Goal: Task Accomplishment & Management: Manage account settings

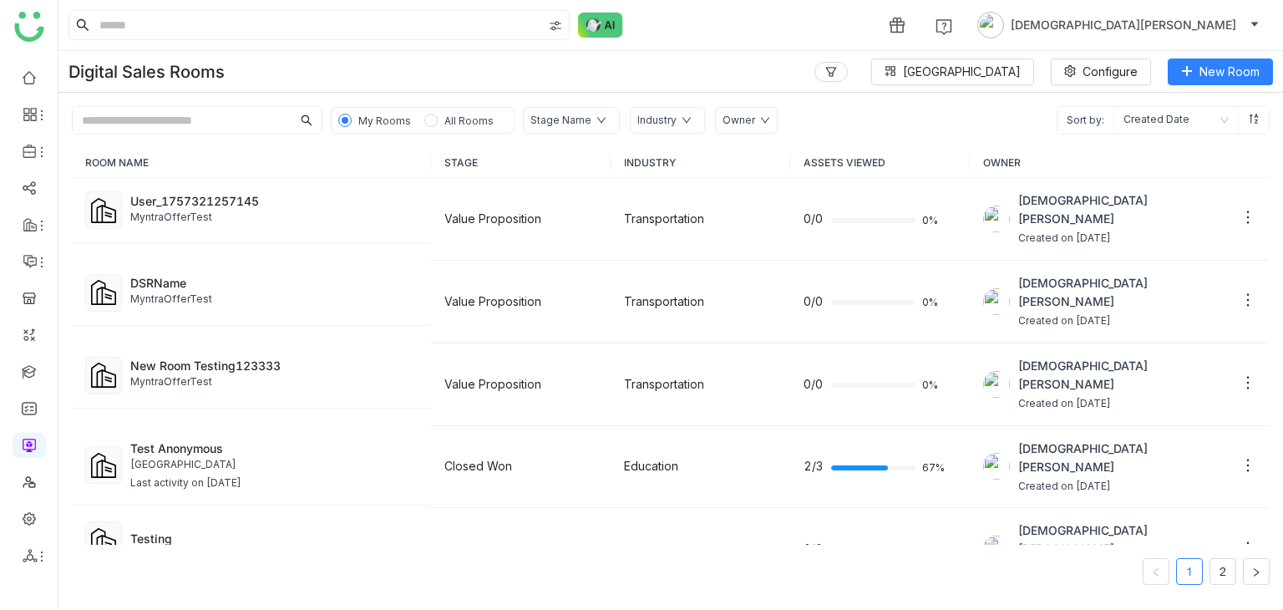
click at [445, 125] on span "All Rooms" at bounding box center [469, 120] width 49 height 13
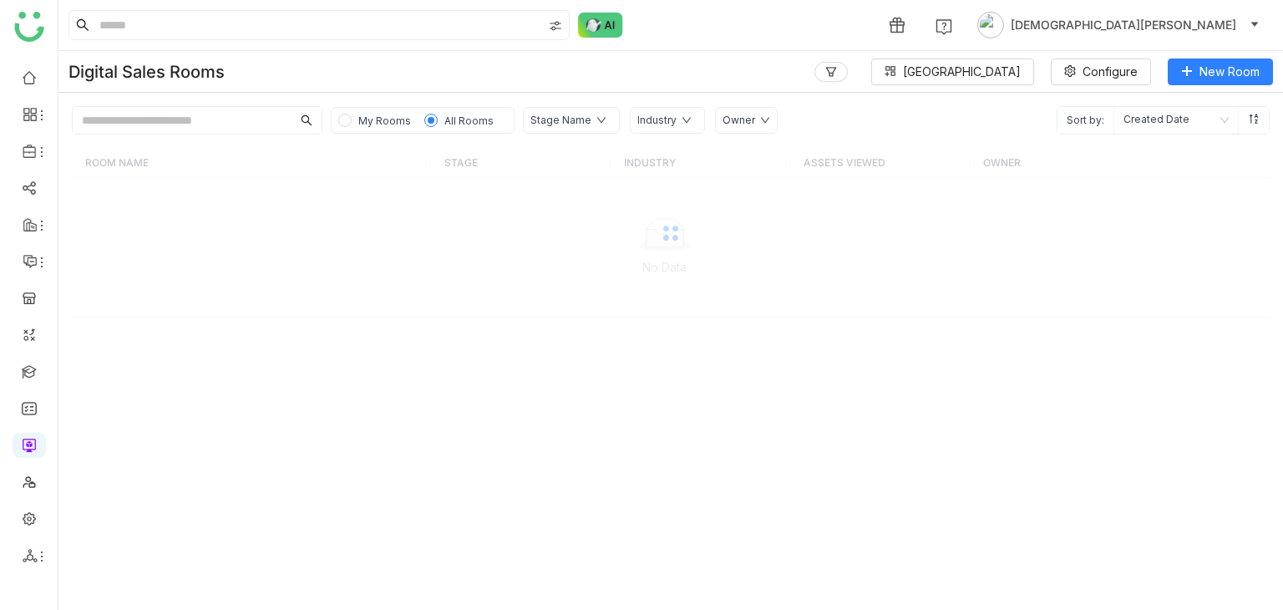
click at [391, 123] on span "My Rooms" at bounding box center [384, 120] width 53 height 13
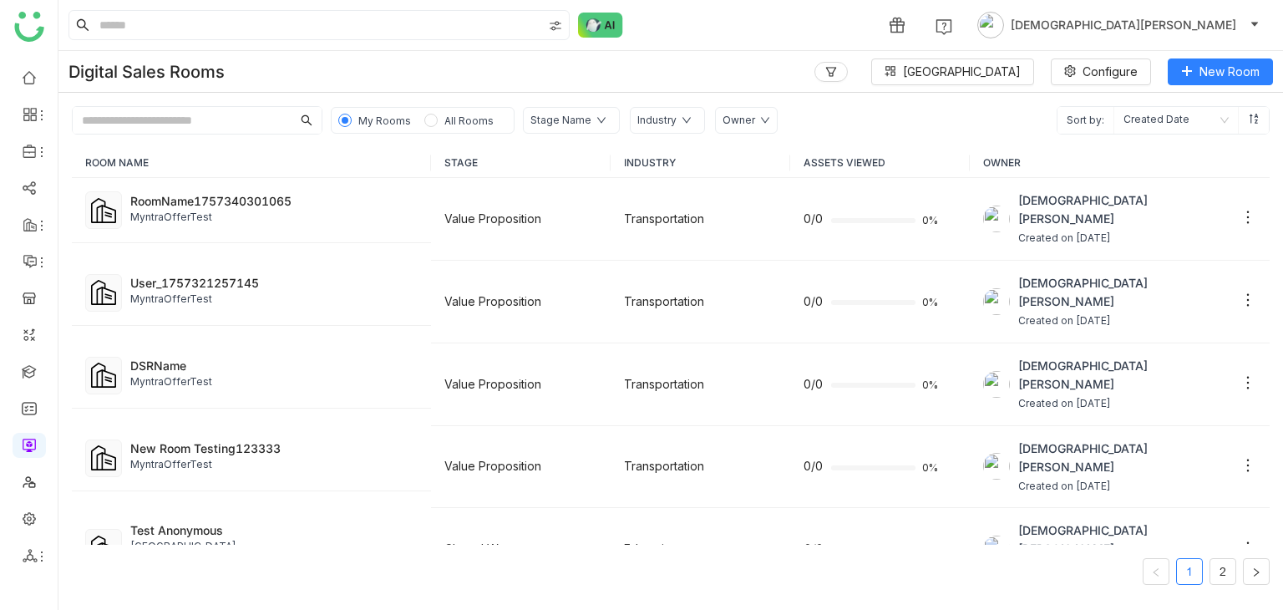
click at [458, 124] on span "All Rooms" at bounding box center [469, 120] width 49 height 13
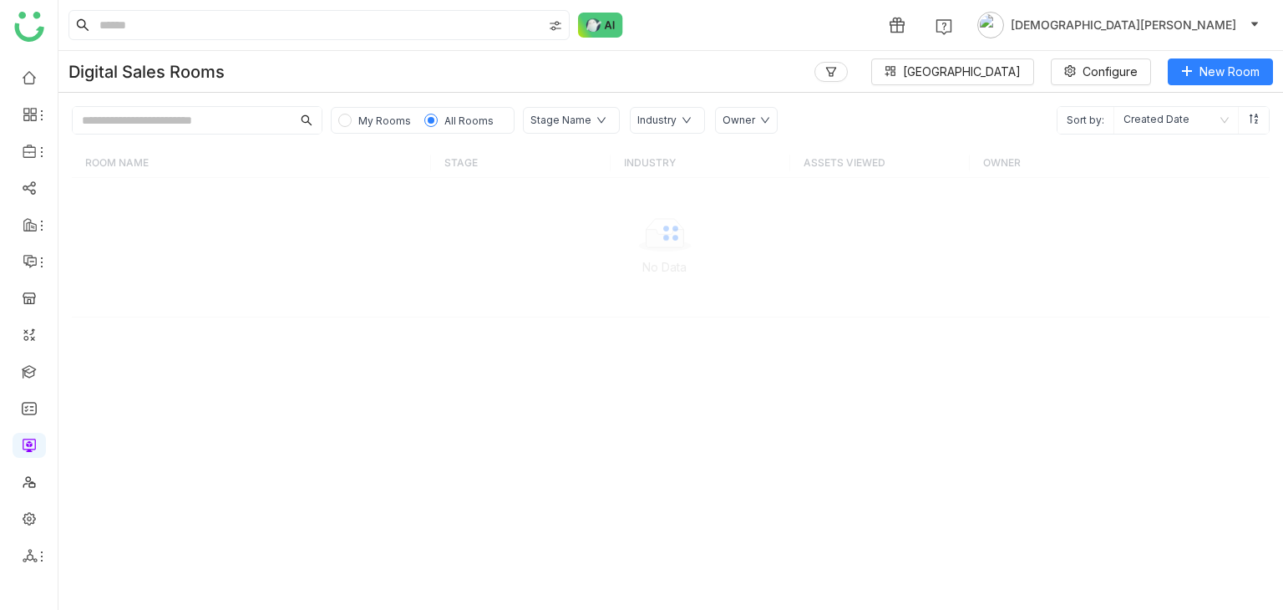
click at [358, 122] on span "My Rooms" at bounding box center [384, 120] width 53 height 13
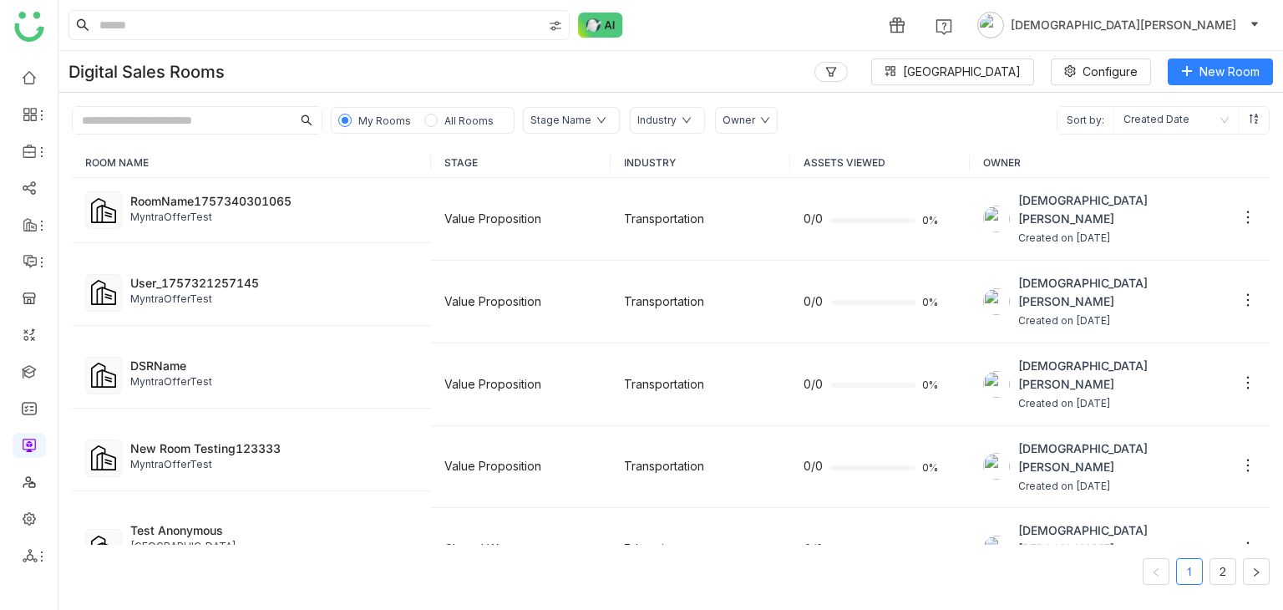
click at [147, 125] on input "text" at bounding box center [182, 120] width 219 height 27
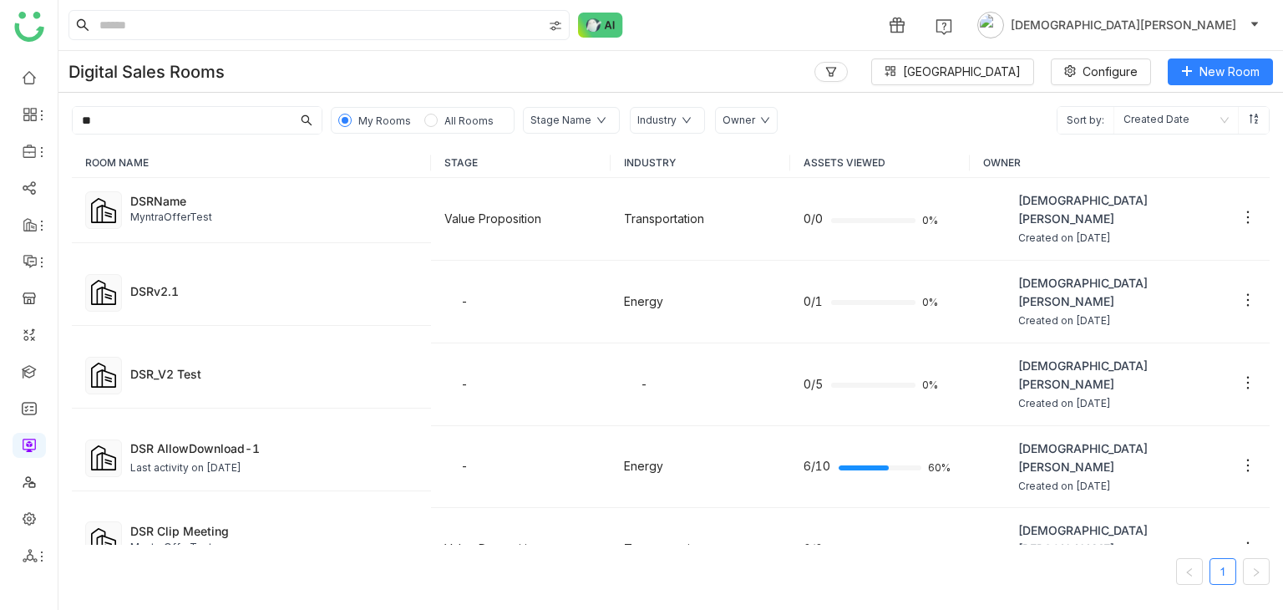
type input "*"
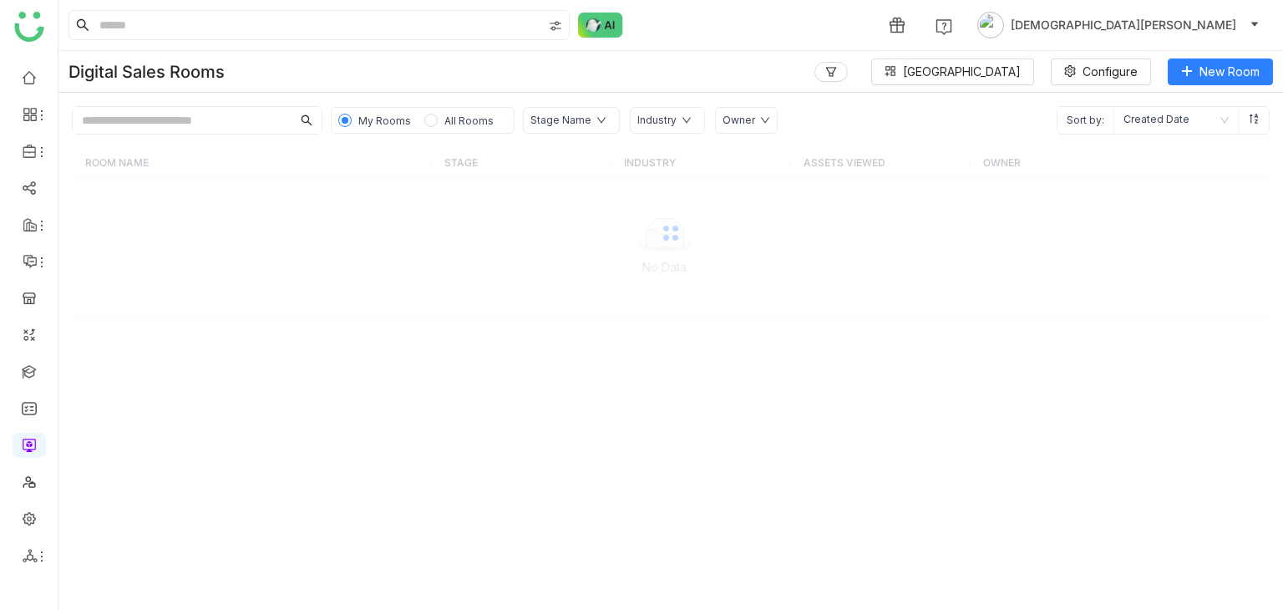
paste input "********"
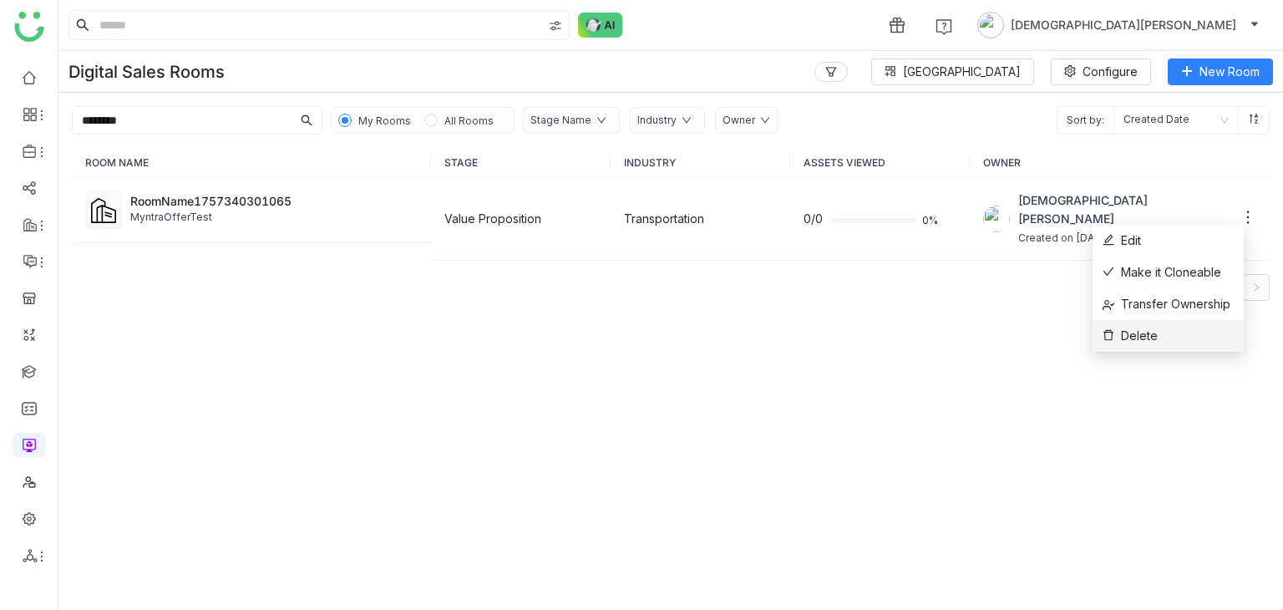
click at [1123, 331] on span "Delete" at bounding box center [1130, 336] width 55 height 18
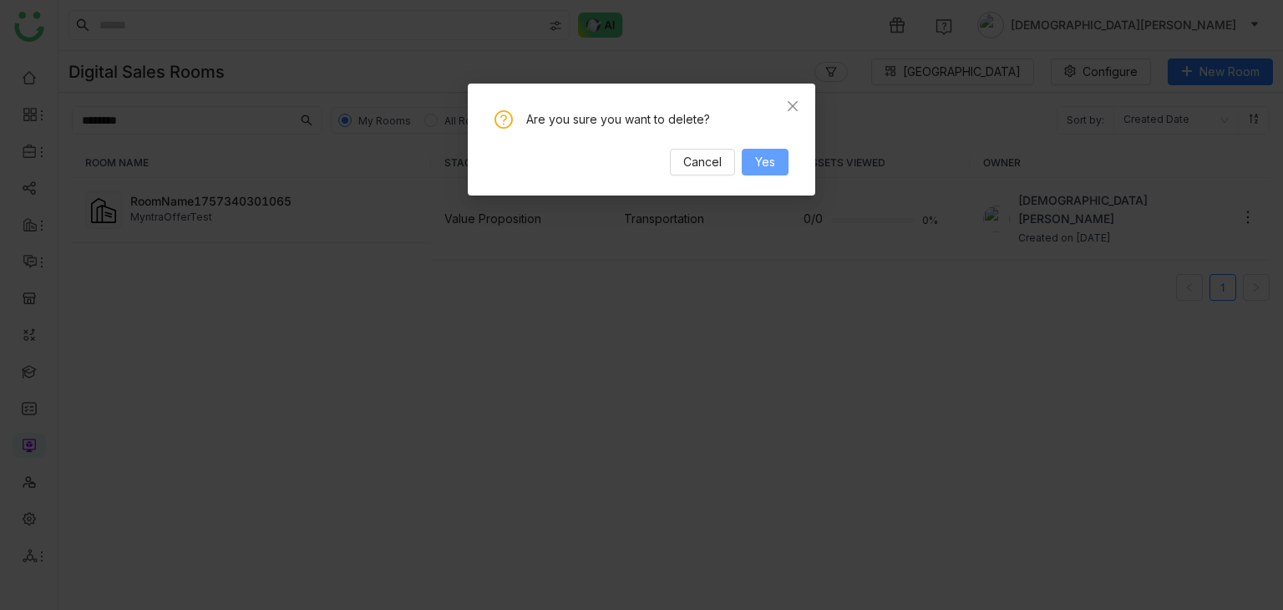
click at [772, 170] on span "Yes" at bounding box center [765, 162] width 20 height 18
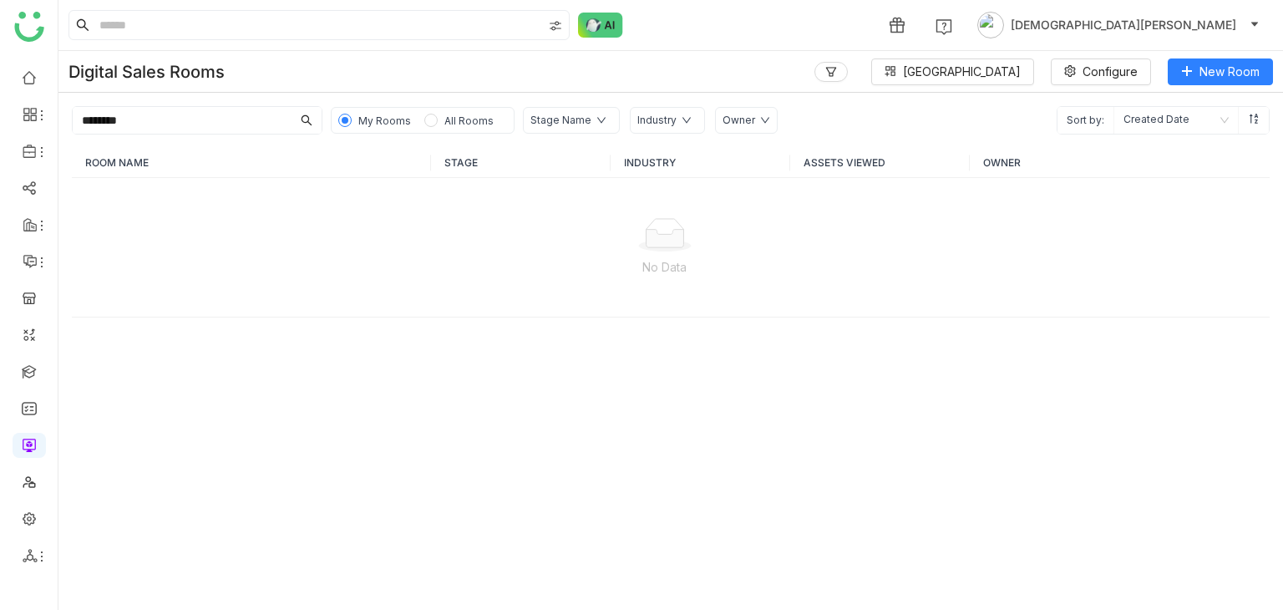
click at [179, 124] on input "********" at bounding box center [182, 120] width 219 height 27
type input "*******"
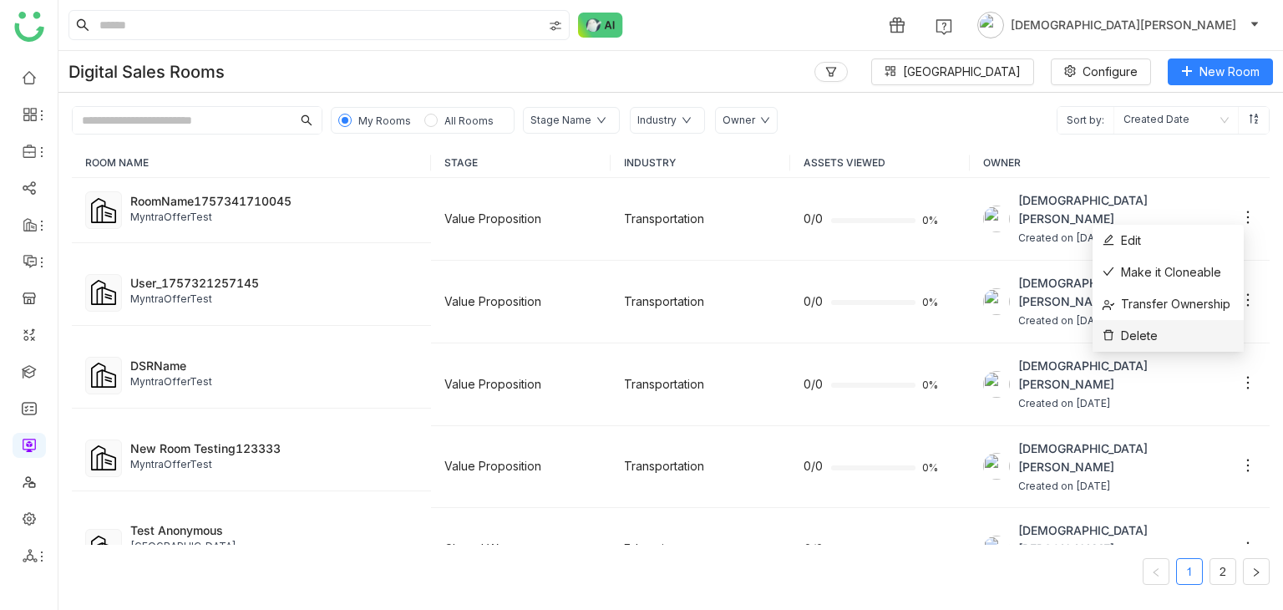
click at [1129, 332] on span "Delete" at bounding box center [1130, 336] width 55 height 18
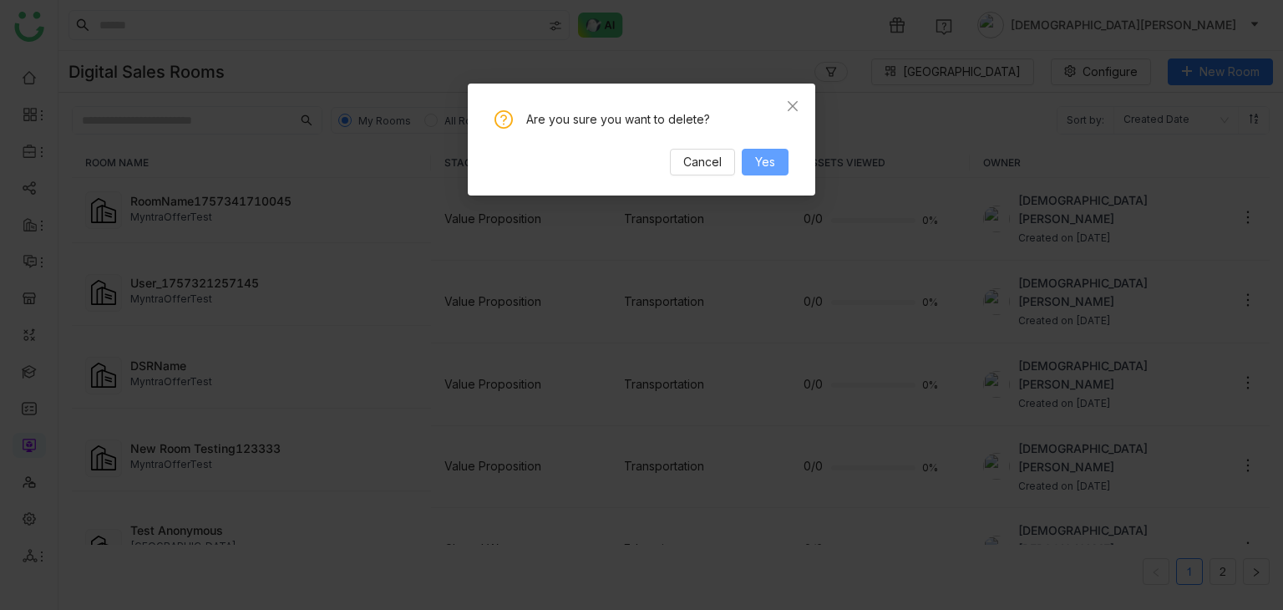
click at [766, 158] on span "Yes" at bounding box center [765, 162] width 20 height 18
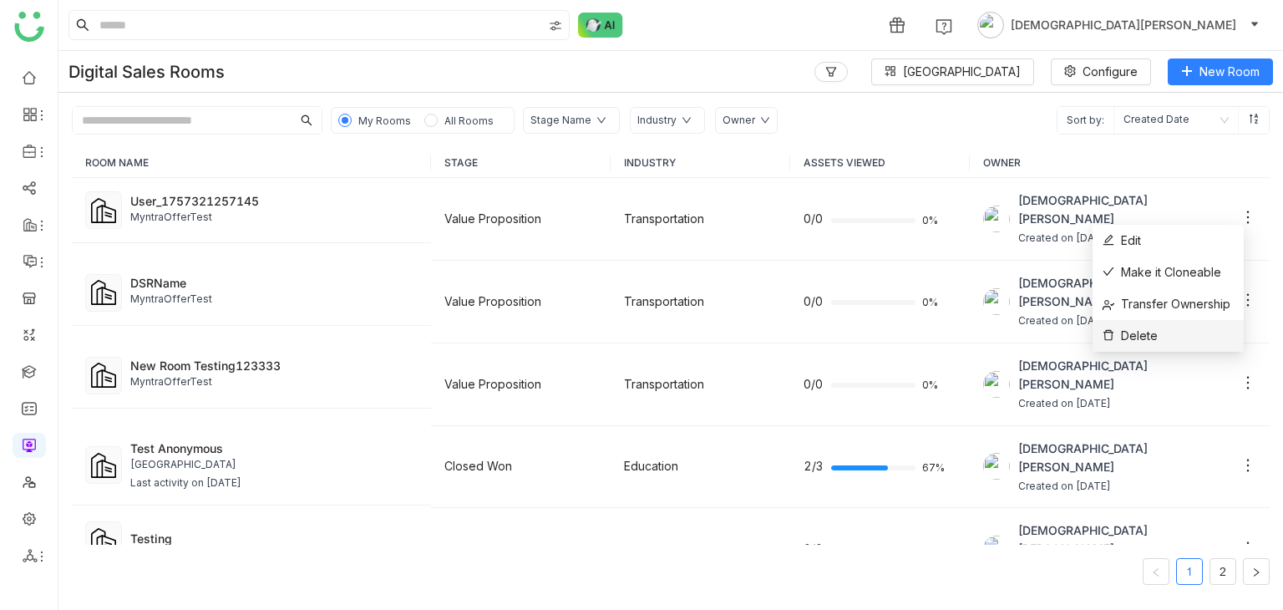
click at [1141, 330] on span "Delete" at bounding box center [1130, 336] width 55 height 18
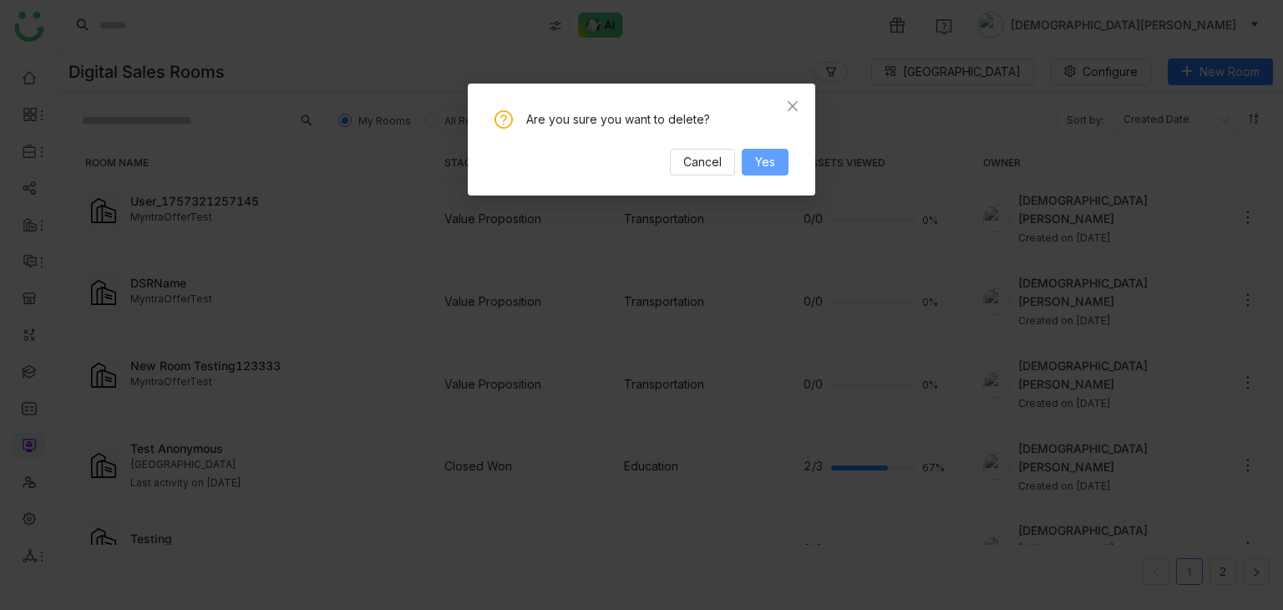
click at [754, 161] on button "Yes" at bounding box center [765, 162] width 47 height 27
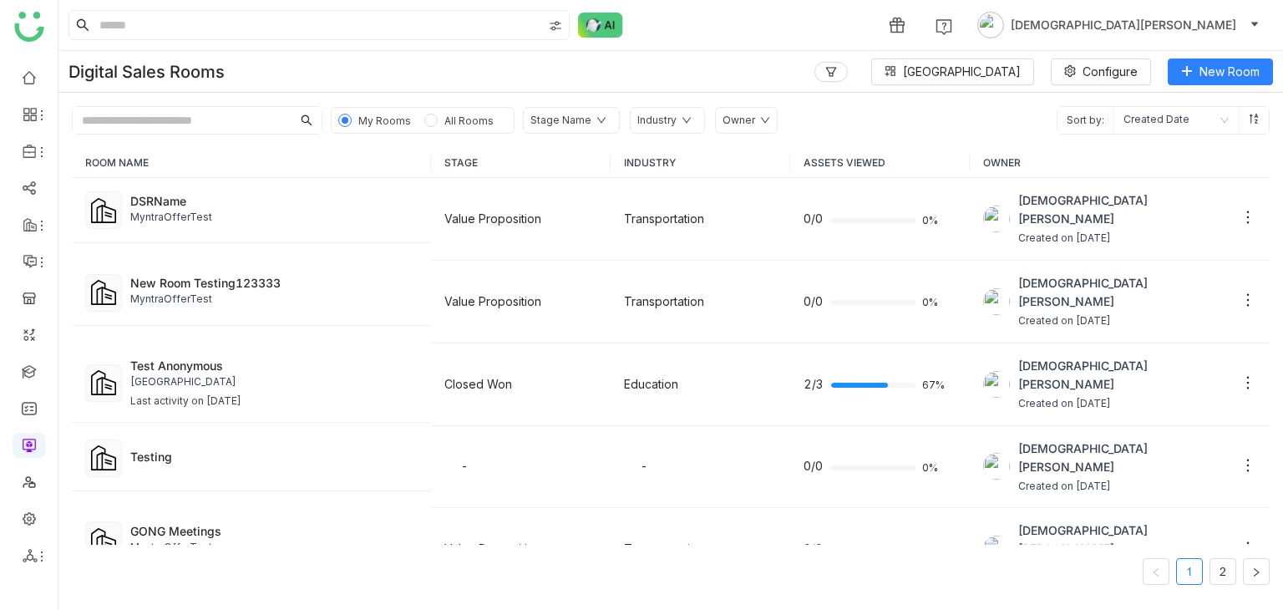
click at [192, 119] on input "text" at bounding box center [182, 120] width 219 height 27
type input "*"
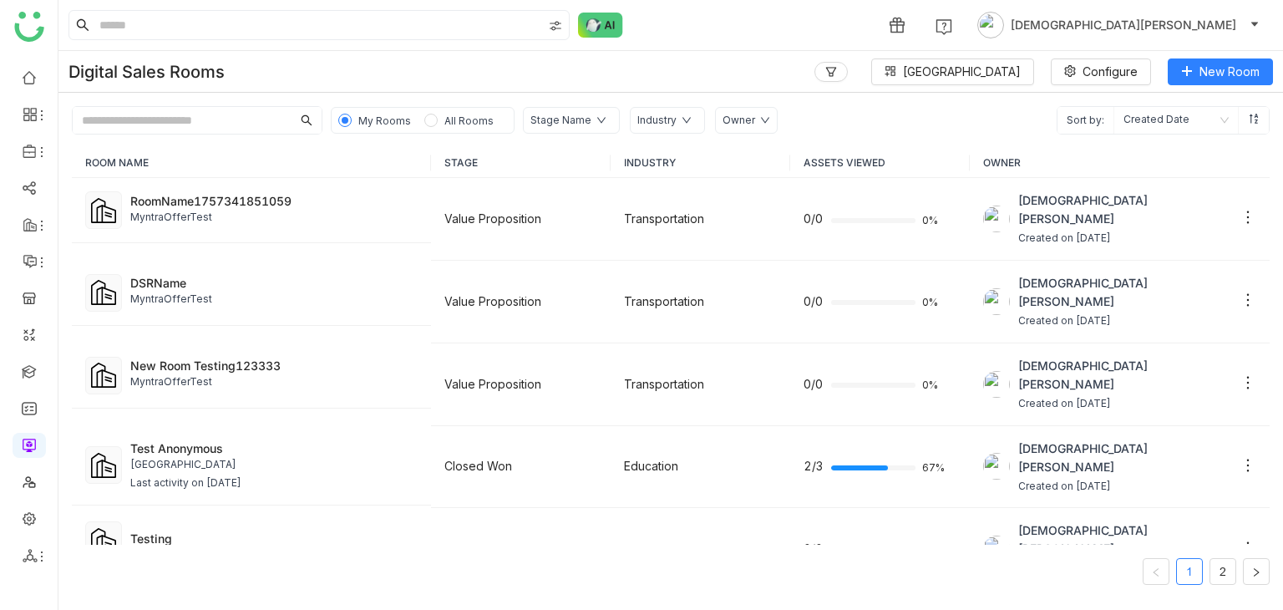
click at [164, 121] on input "text" at bounding box center [182, 120] width 219 height 27
